Goal: Navigation & Orientation: Understand site structure

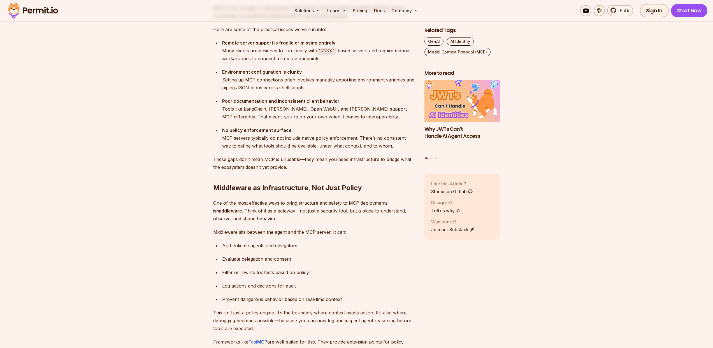
scroll to position [1026, 0]
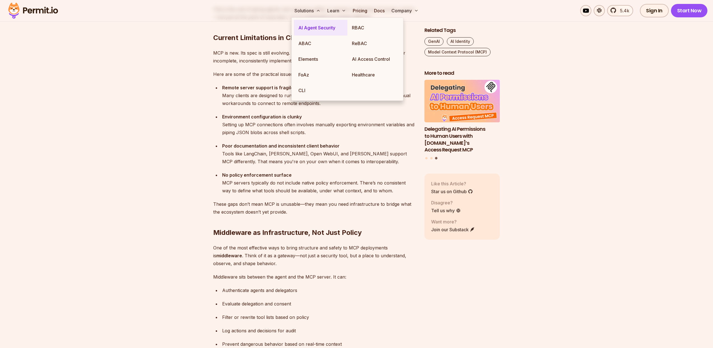
click at [312, 33] on link "AI Agent Security" at bounding box center [321, 28] width 54 height 16
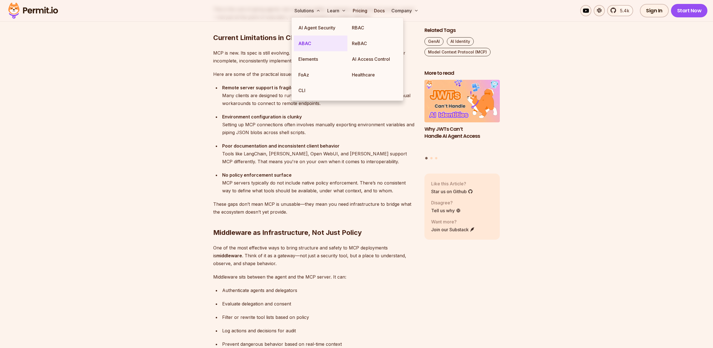
click at [313, 43] on link "ABAC" at bounding box center [321, 44] width 54 height 16
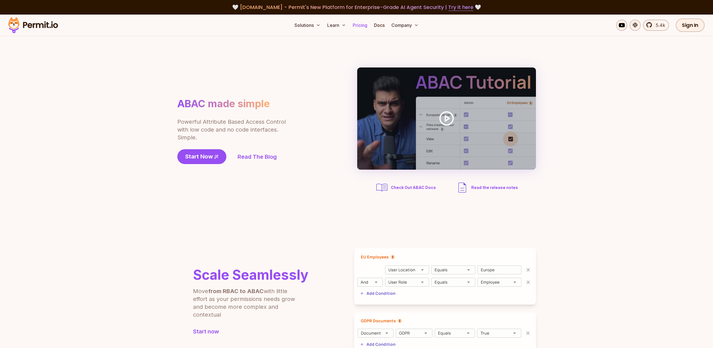
click at [365, 26] on link "Pricing" at bounding box center [360, 25] width 19 height 11
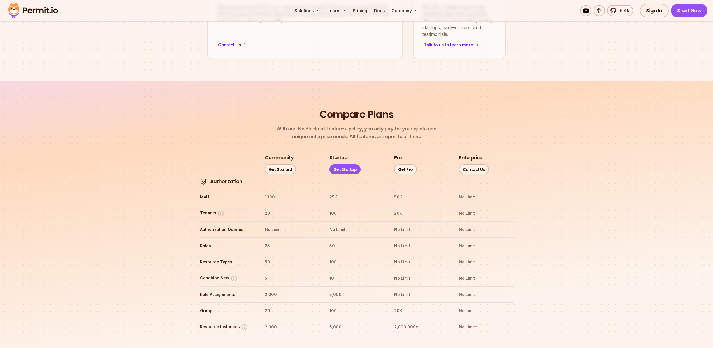
scroll to position [251, 0]
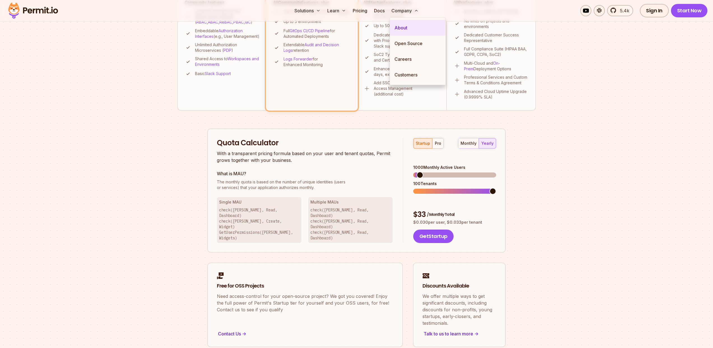
click at [407, 31] on link "About" at bounding box center [417, 28] width 55 height 16
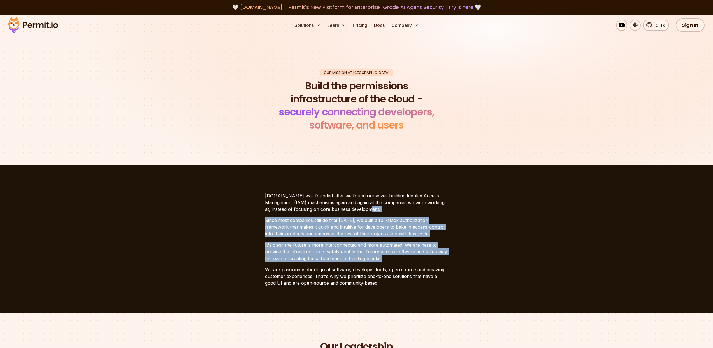
drag, startPoint x: 379, startPoint y: 257, endPoint x: 252, endPoint y: 214, distance: 133.4
click at [252, 214] on section "[DOMAIN_NAME] was founded after we found ourselves building Identity Access Man…" at bounding box center [356, 240] width 713 height 148
click at [444, 247] on p "It's clear the future is more interconnected and more automated. We are here to…" at bounding box center [356, 252] width 183 height 20
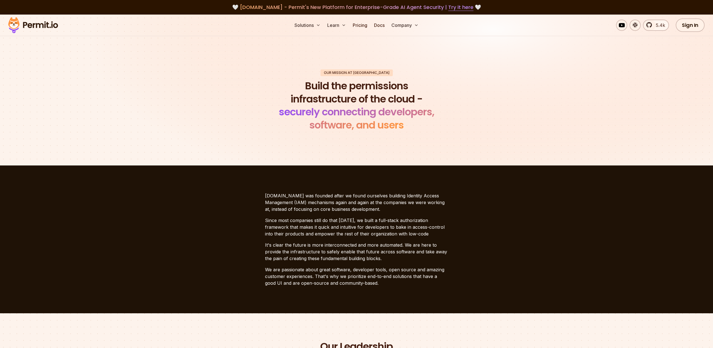
click at [432, 230] on p "Since most companies still do that [DATE], we built a full-stack authorization …" at bounding box center [356, 227] width 183 height 20
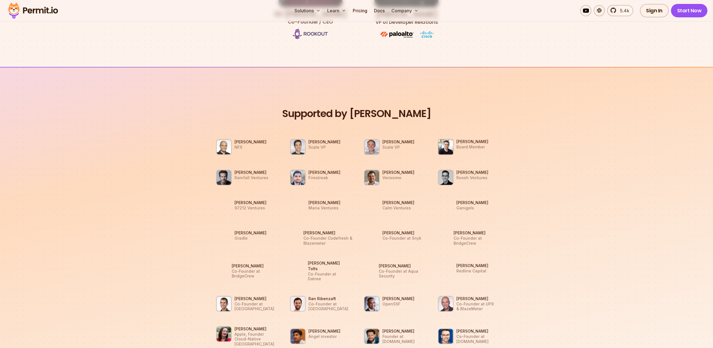
scroll to position [287, 0]
